Goal: Task Accomplishment & Management: Manage account settings

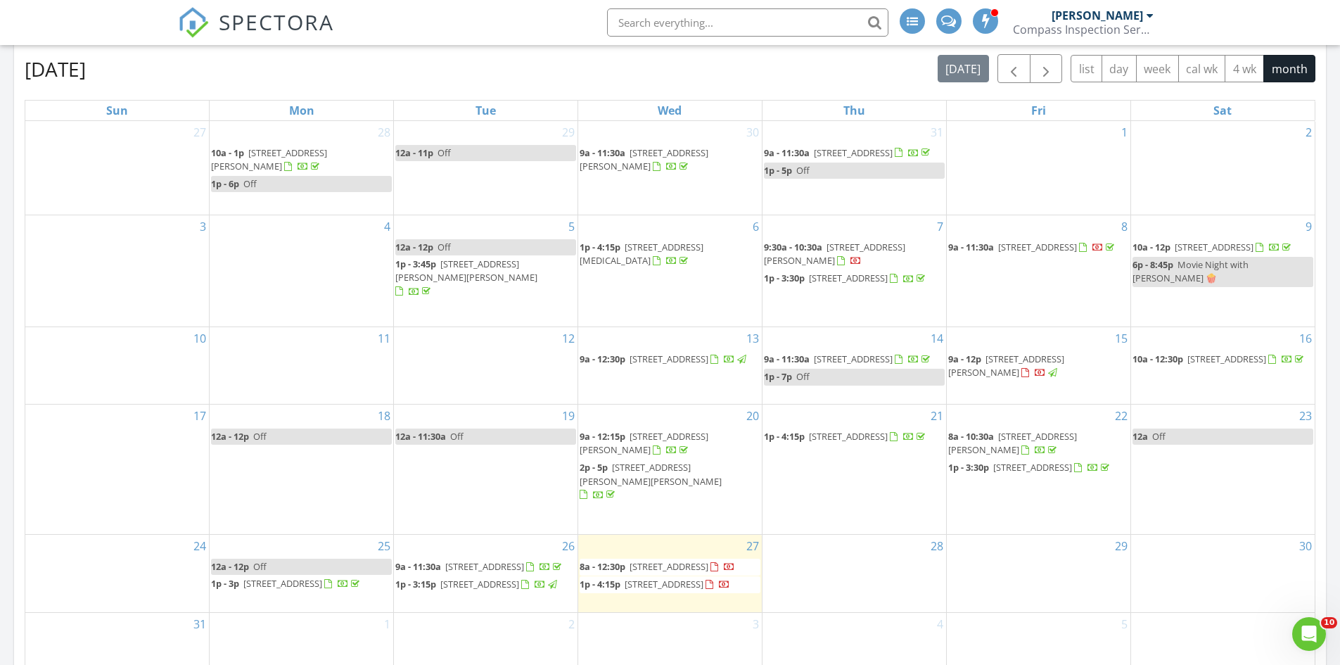
scroll to position [211, 0]
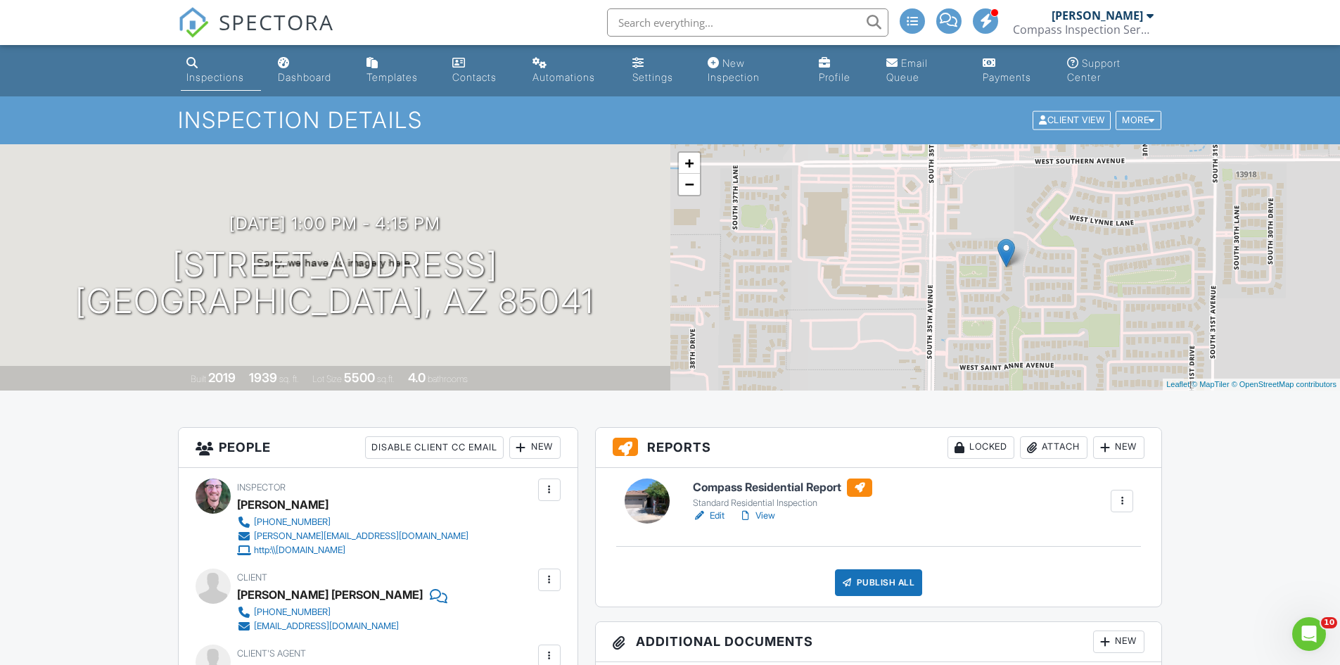
click at [712, 513] on link "Edit" at bounding box center [709, 516] width 32 height 14
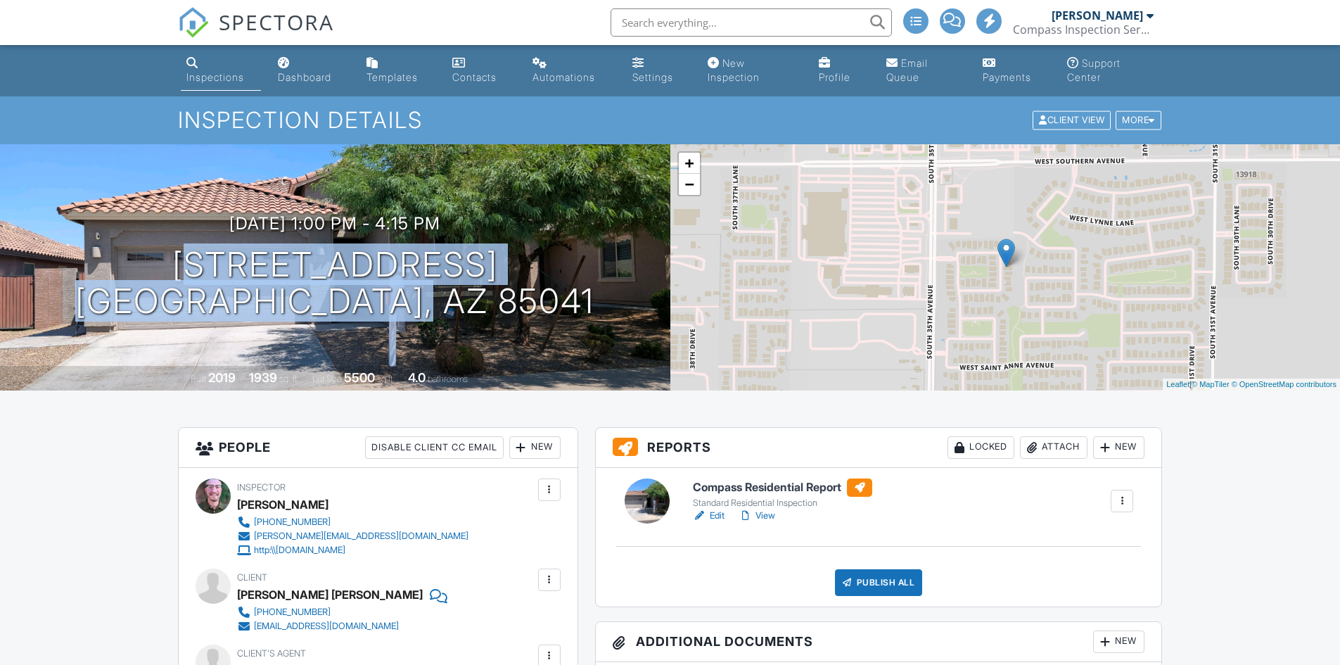
click at [499, 308] on div "[DATE] 1:00 pm - 4:15 pm [STREET_ADDRESS] [GEOGRAPHIC_DATA], AZ 85041" at bounding box center [335, 267] width 670 height 106
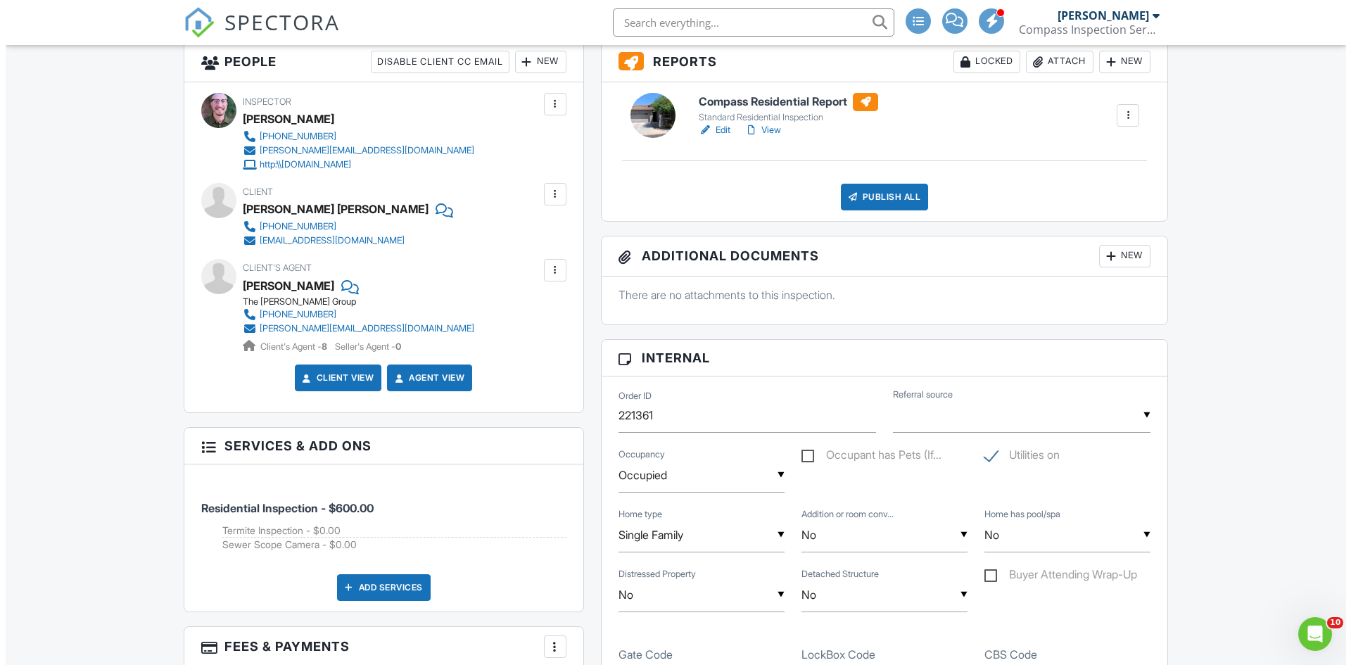
scroll to position [422, 0]
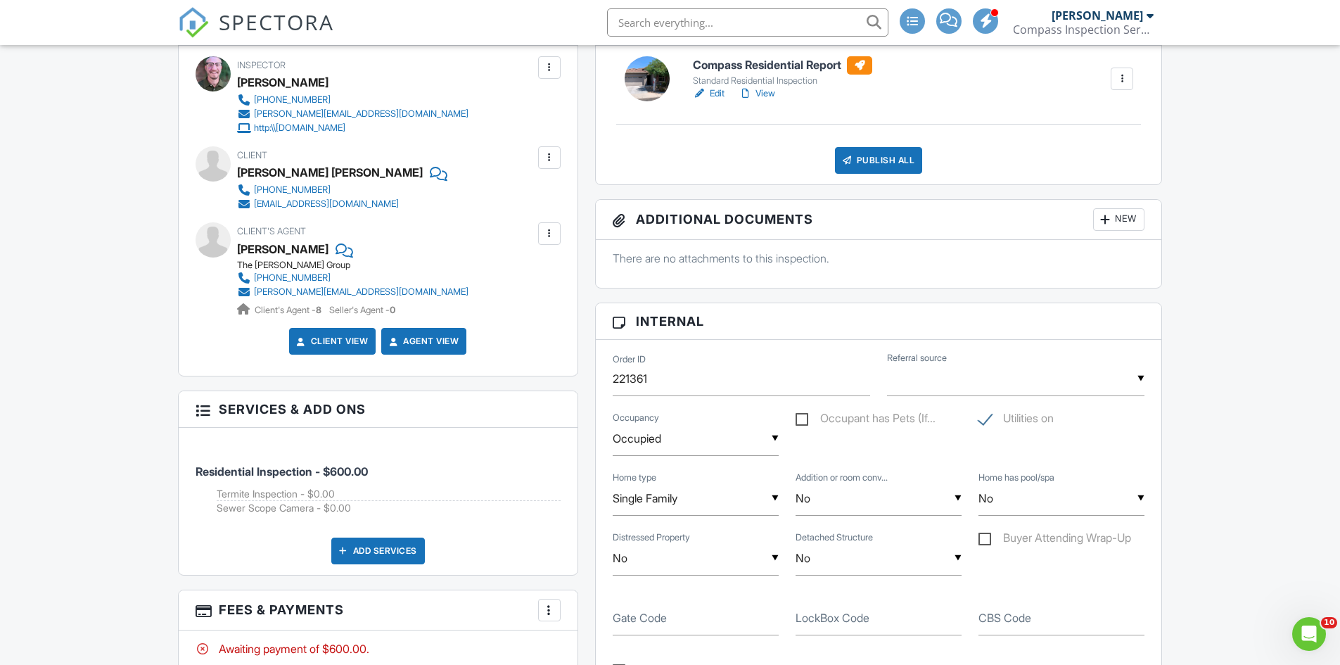
click at [1119, 227] on div "New" at bounding box center [1118, 219] width 51 height 23
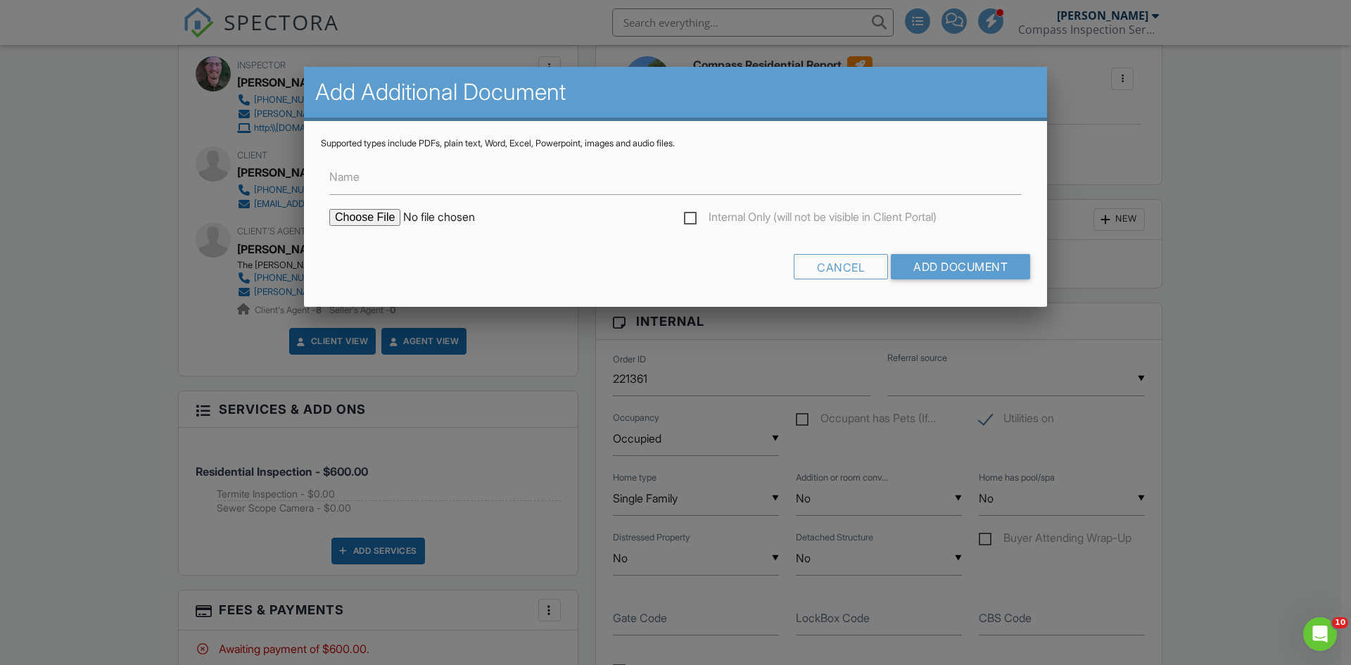
click at [383, 214] on input "file" at bounding box center [448, 217] width 239 height 17
type input "C:\fakepath\WDIIRCompass6311S34thDr082725.pdf"
click at [498, 181] on input "Name" at bounding box center [675, 177] width 692 height 34
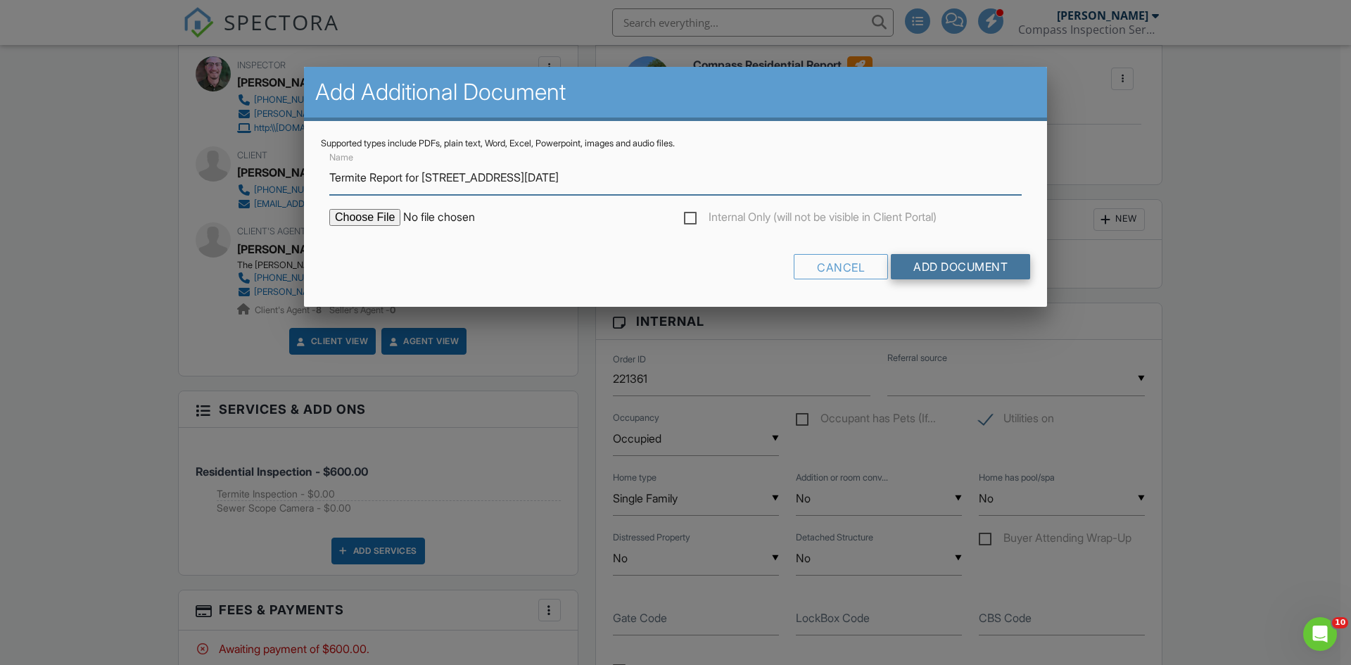
type input "Termite Report for 6311 S 34th Dr 08/27/2025"
click at [954, 272] on input "Add Document" at bounding box center [960, 266] width 139 height 25
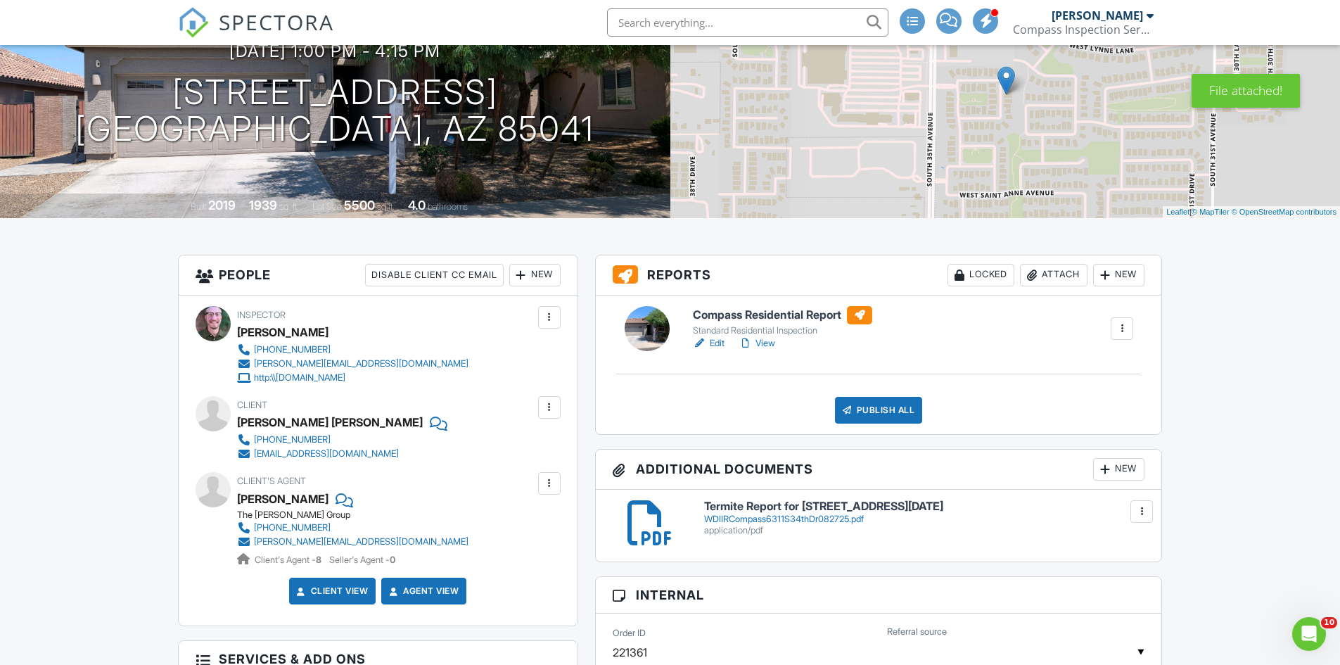
scroll to position [141, 0]
